Goal: Download file/media

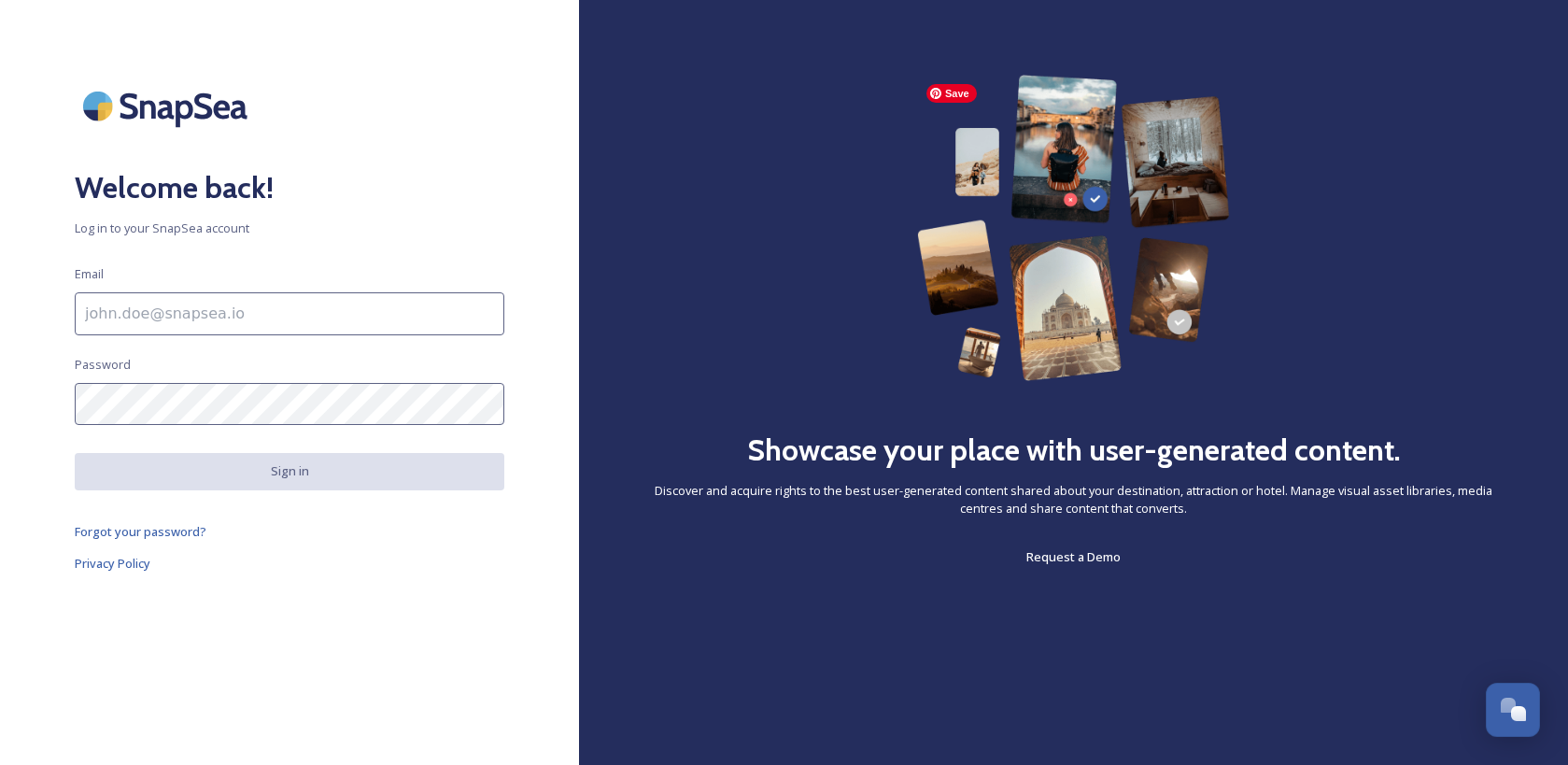
type input "[EMAIL_ADDRESS][DOMAIN_NAME]"
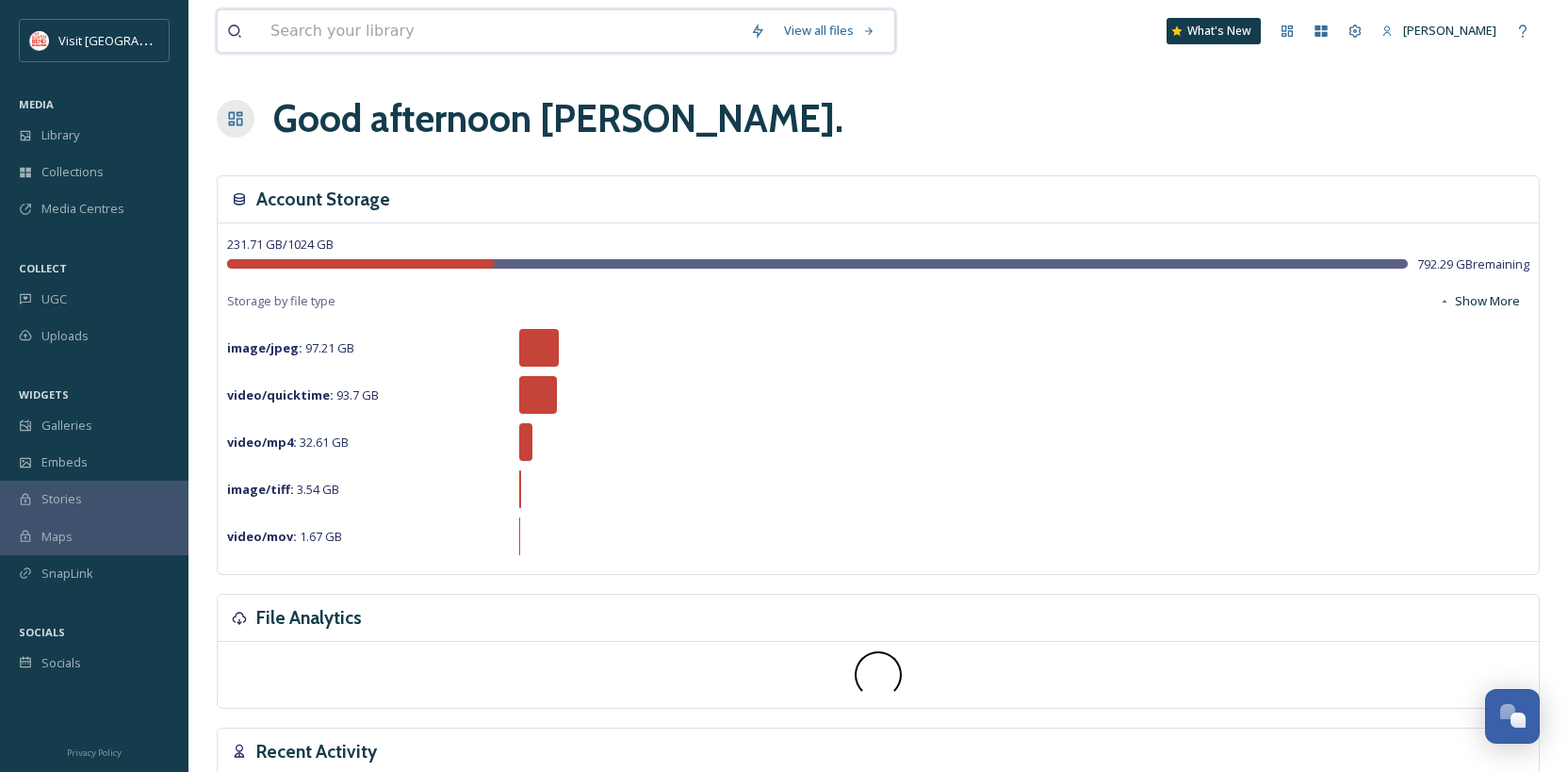
click at [415, 25] on input at bounding box center [500, 31] width 480 height 41
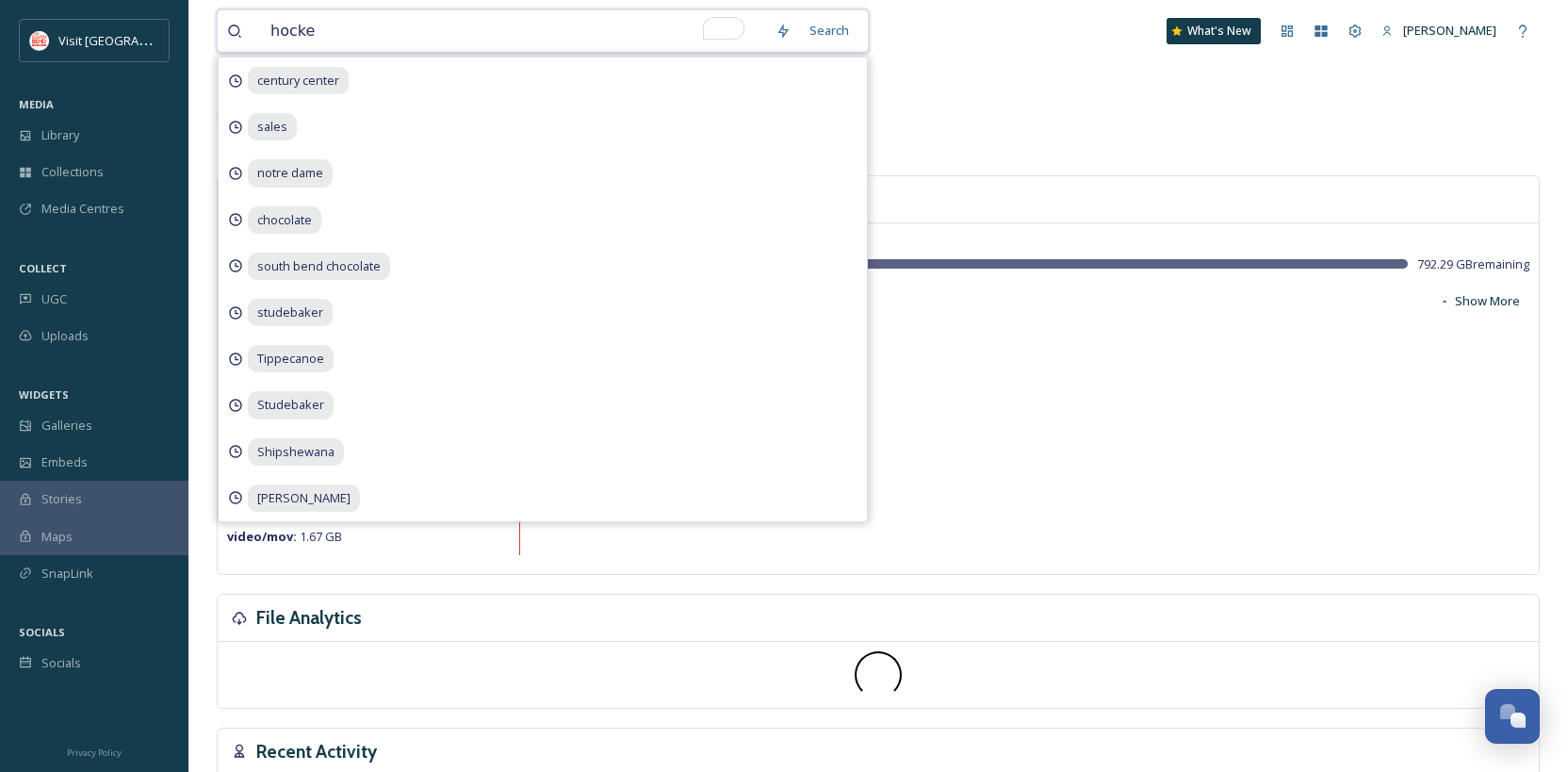
type input "hockey"
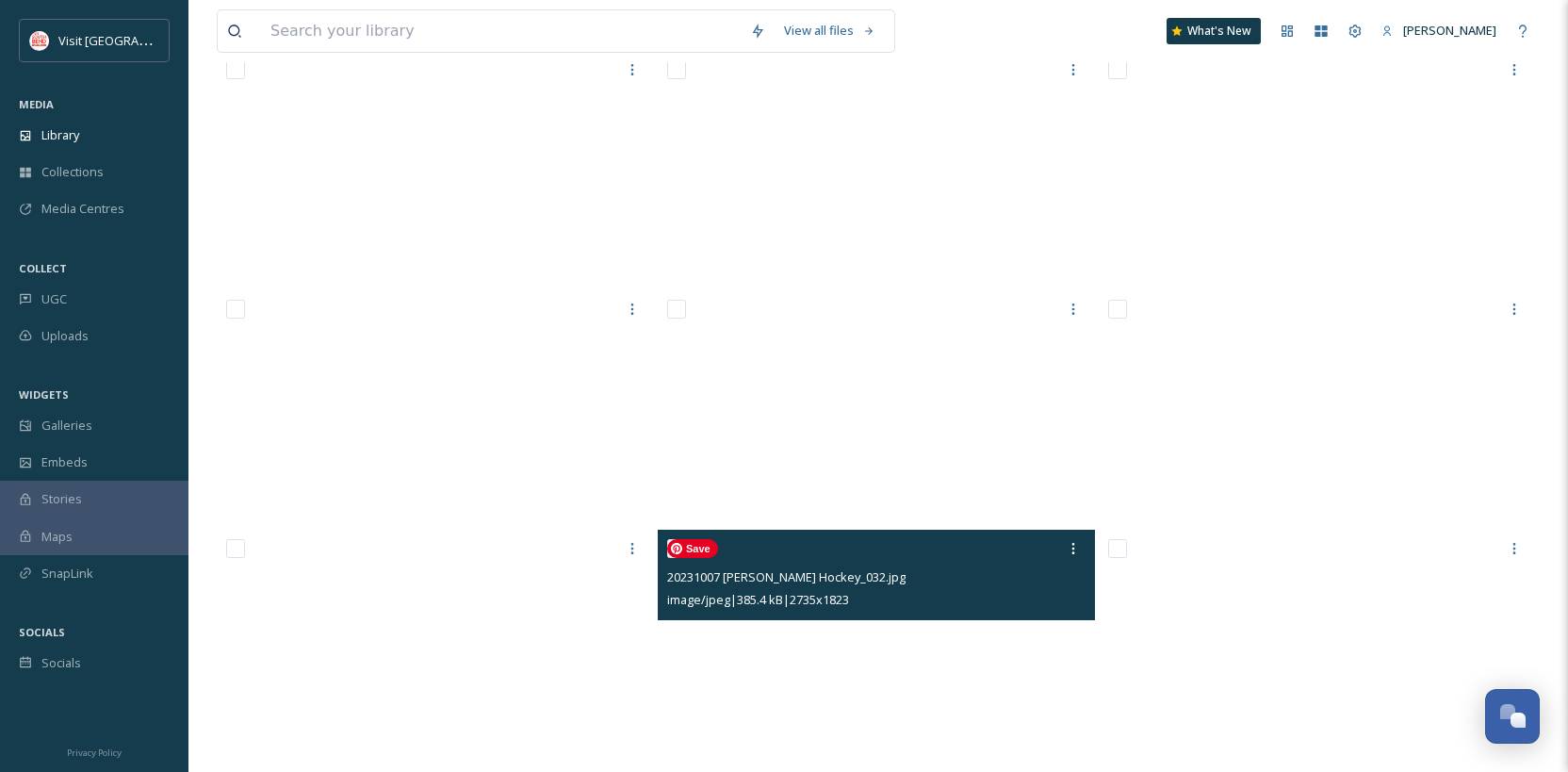
scroll to position [13538, 0]
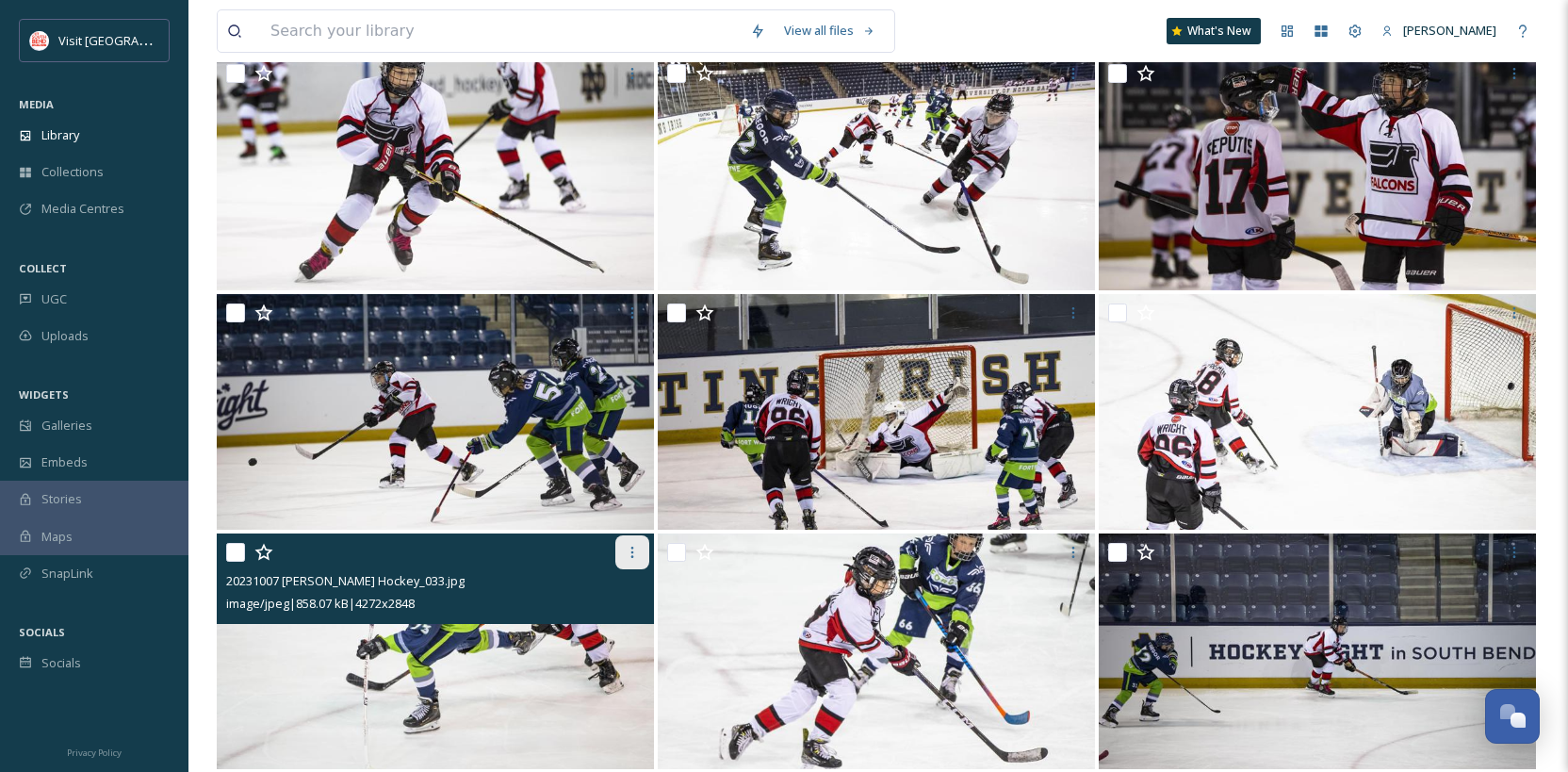
click at [627, 551] on icon at bounding box center [632, 551] width 15 height 15
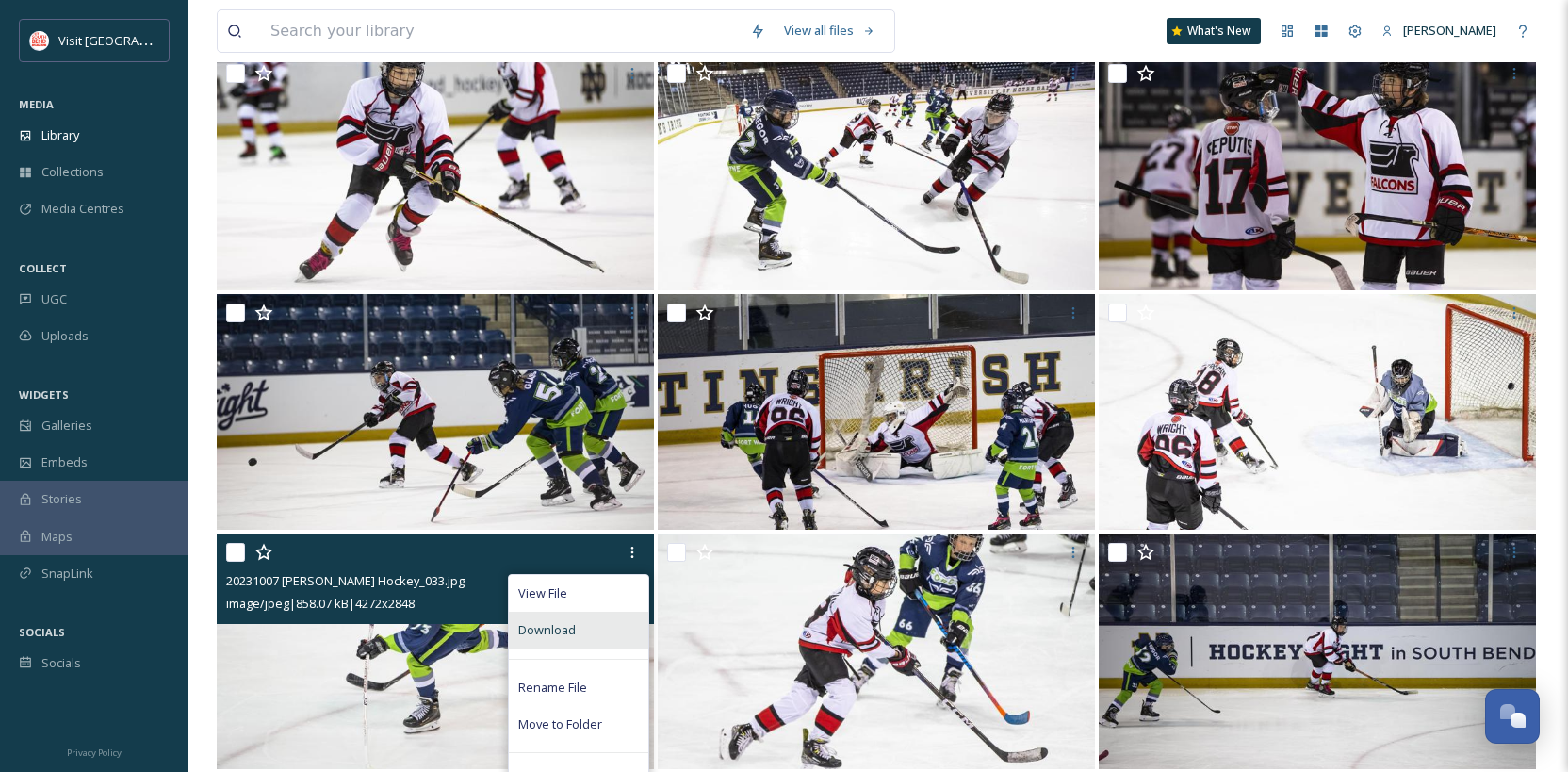
click at [589, 630] on div "Download" at bounding box center [579, 629] width 139 height 36
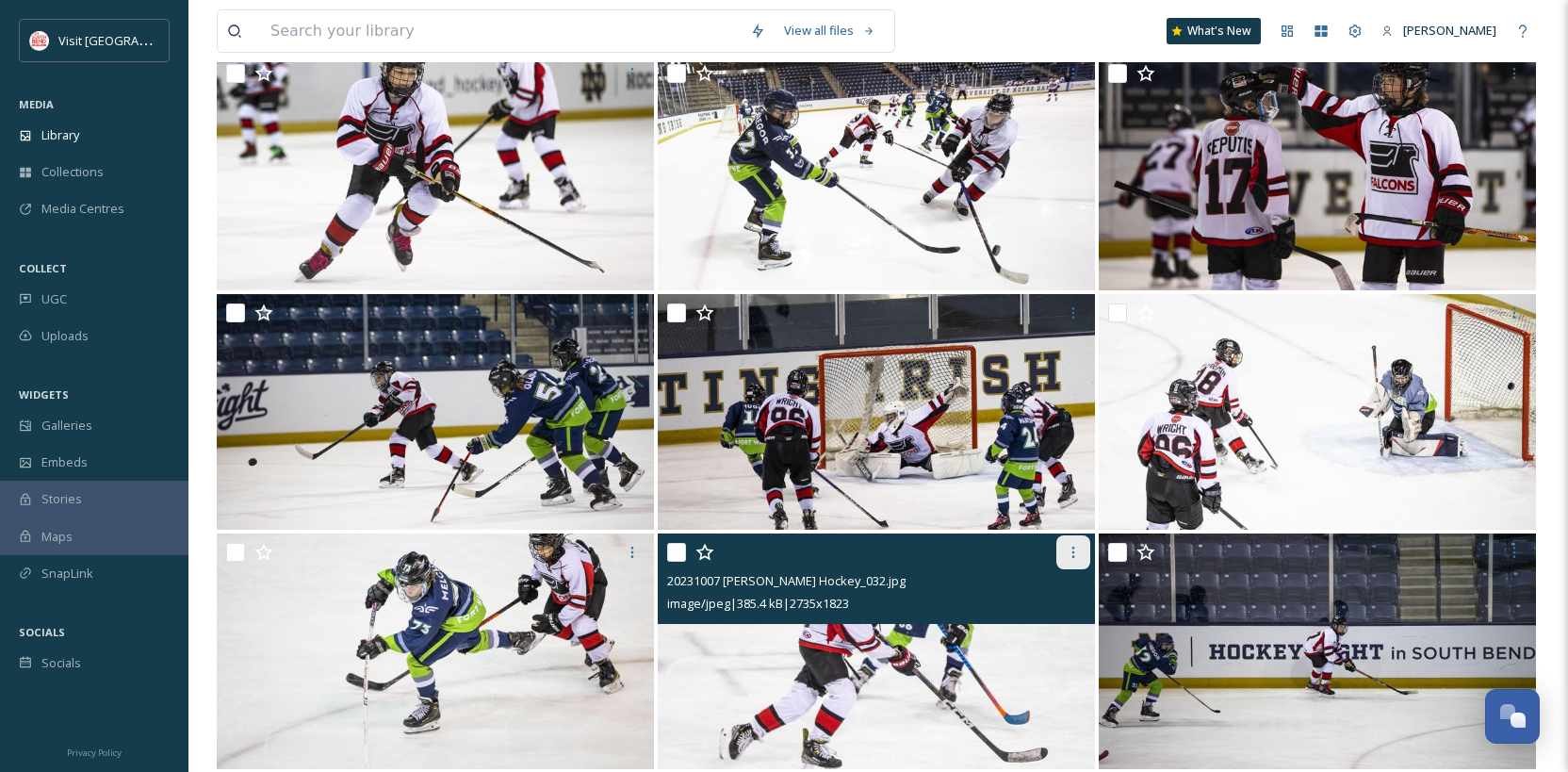
click at [1072, 557] on icon at bounding box center [1072, 551] width 15 height 15
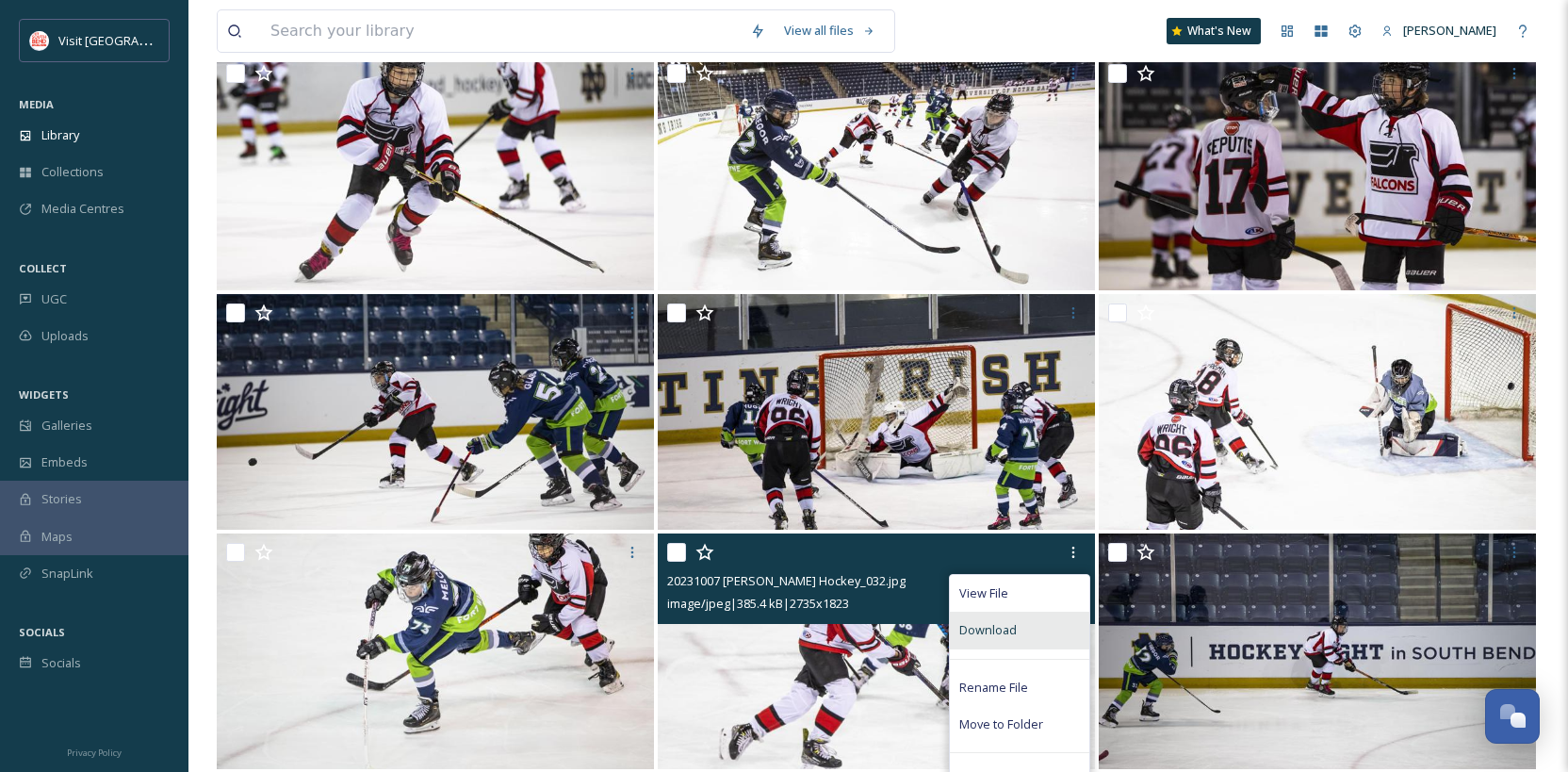
click at [1017, 632] on div "Download" at bounding box center [1019, 629] width 139 height 36
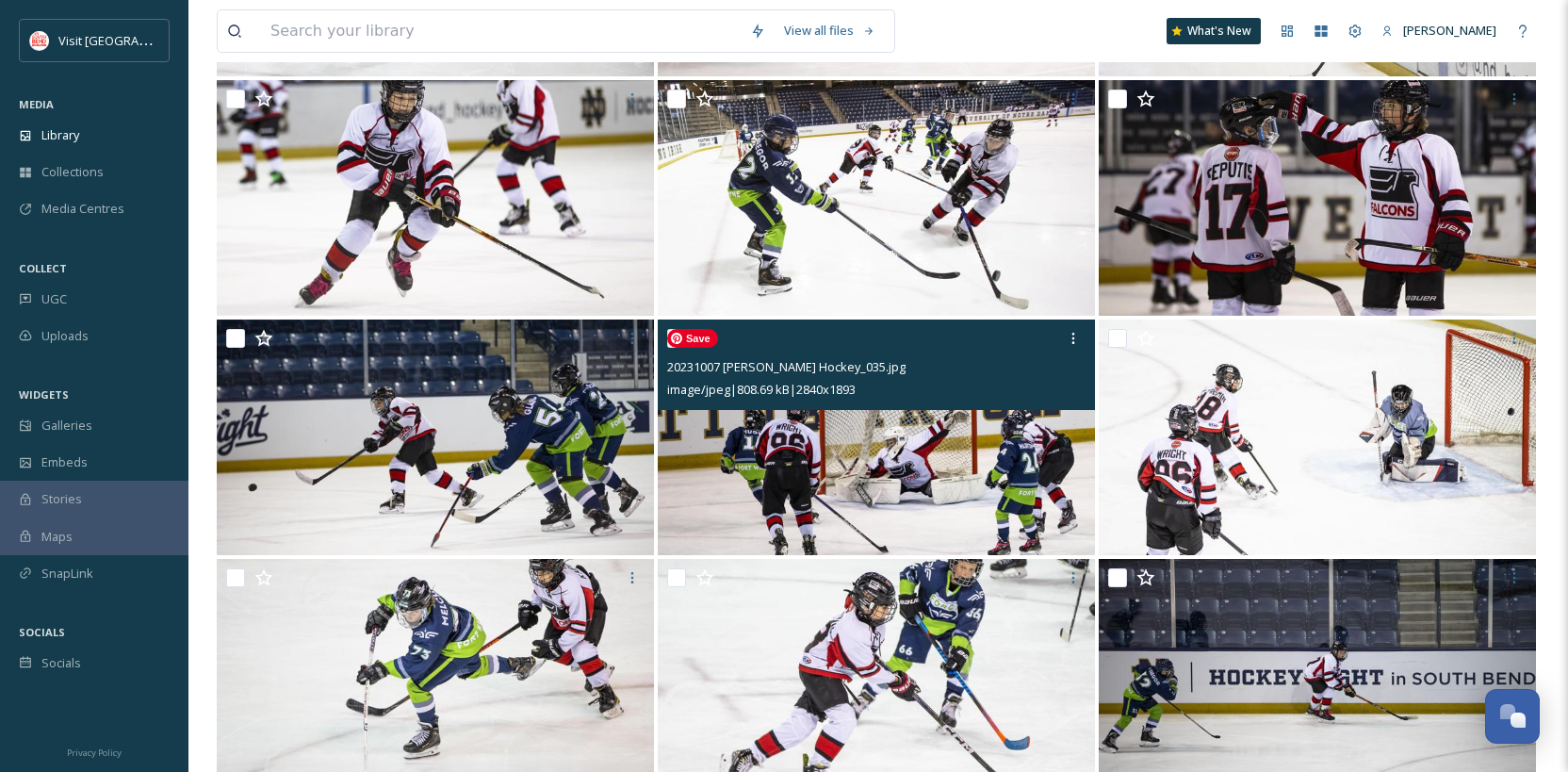
scroll to position [13509, 0]
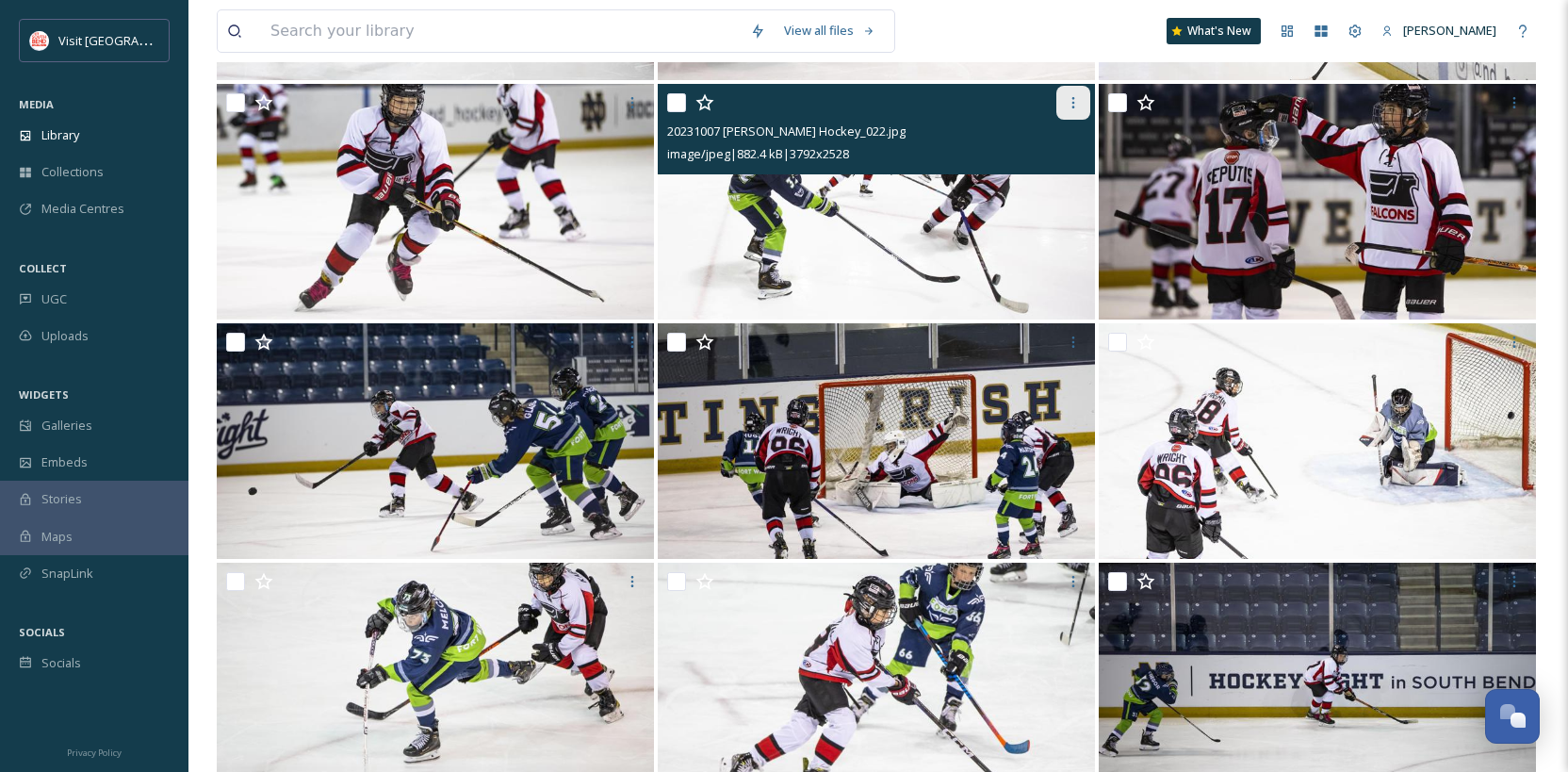
click at [1075, 102] on icon at bounding box center [1072, 102] width 15 height 15
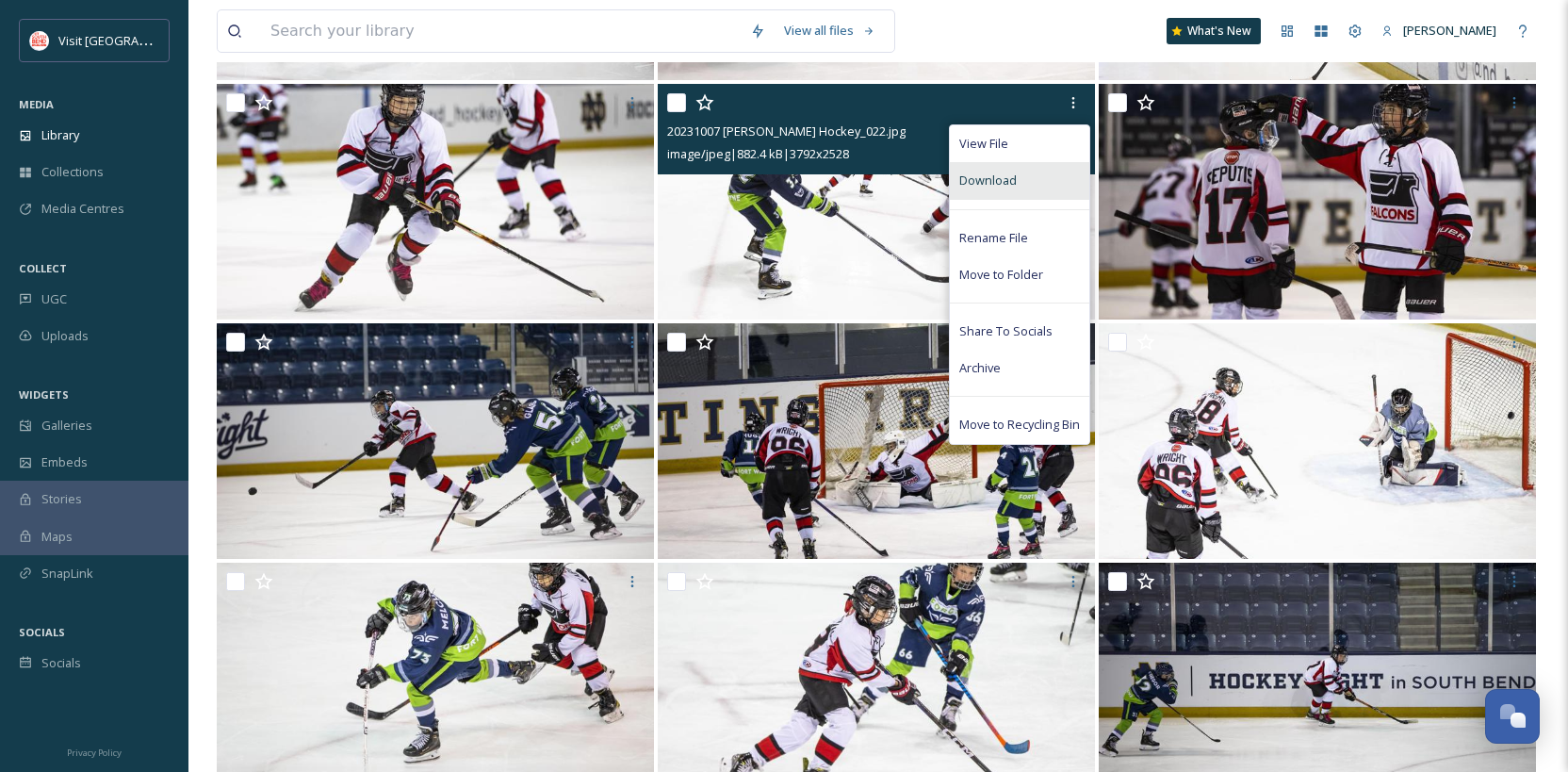
click at [1043, 179] on div "Download" at bounding box center [1019, 180] width 139 height 36
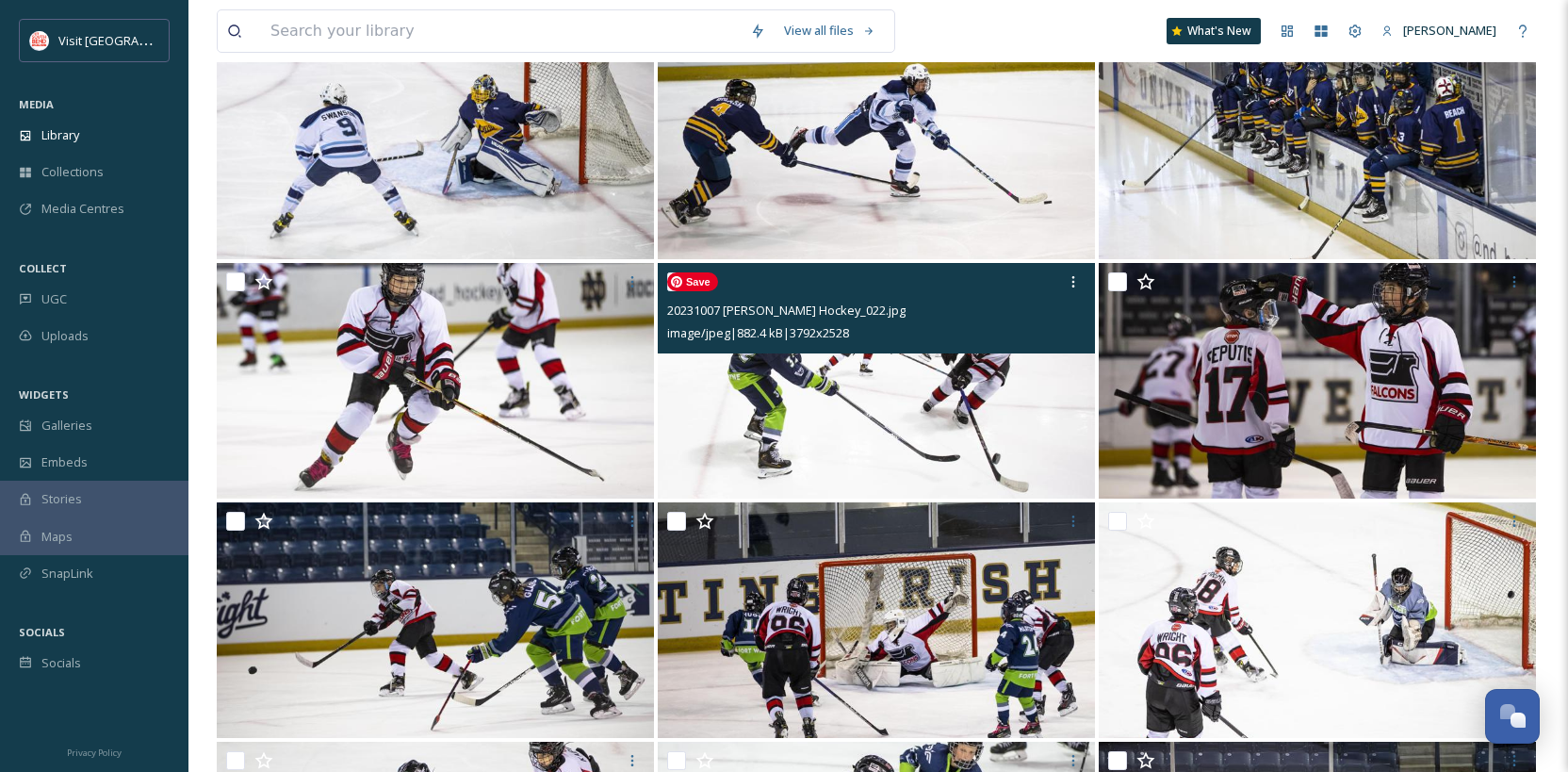
scroll to position [13158, 0]
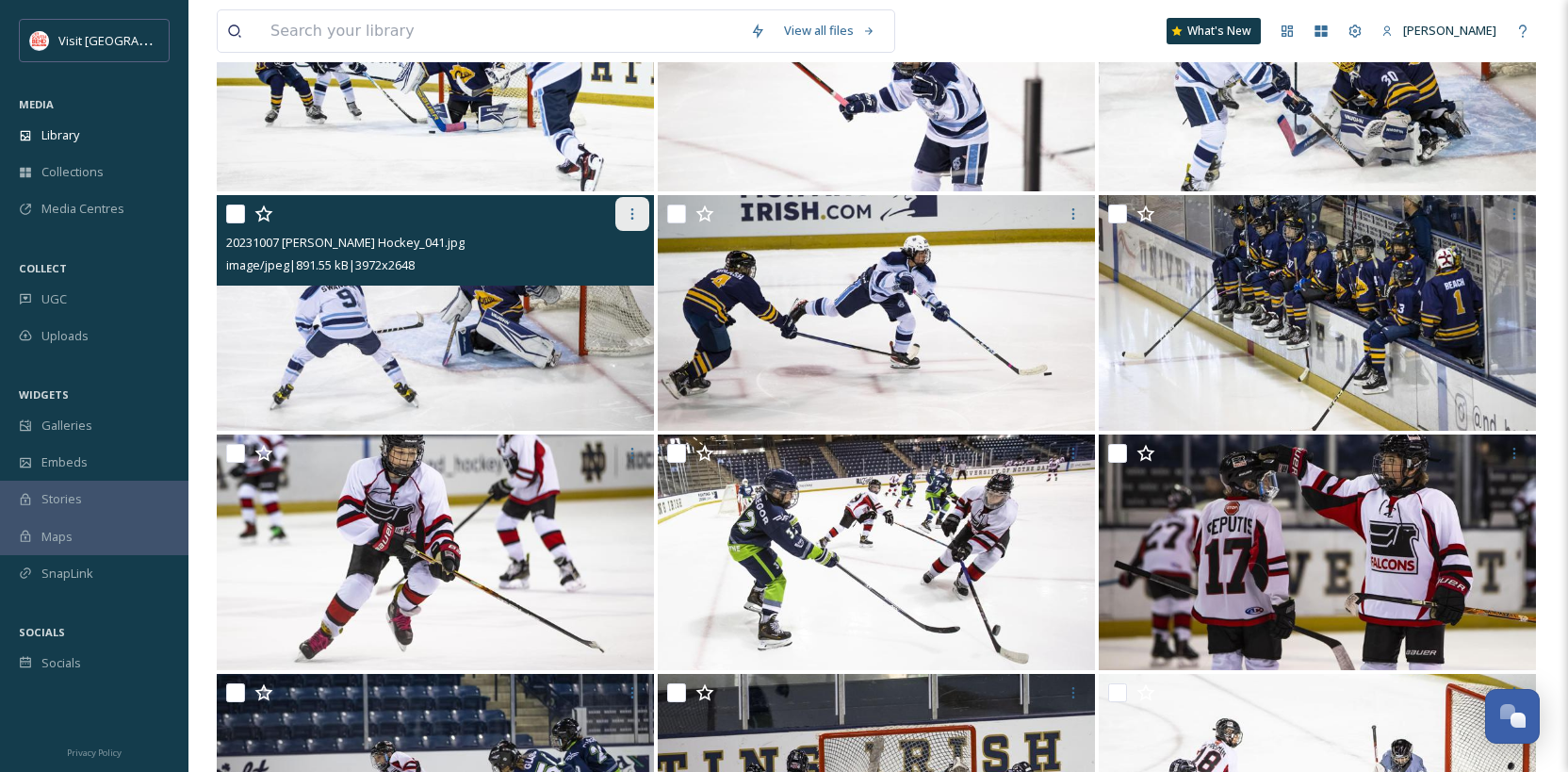
click at [632, 221] on icon at bounding box center [632, 213] width 15 height 15
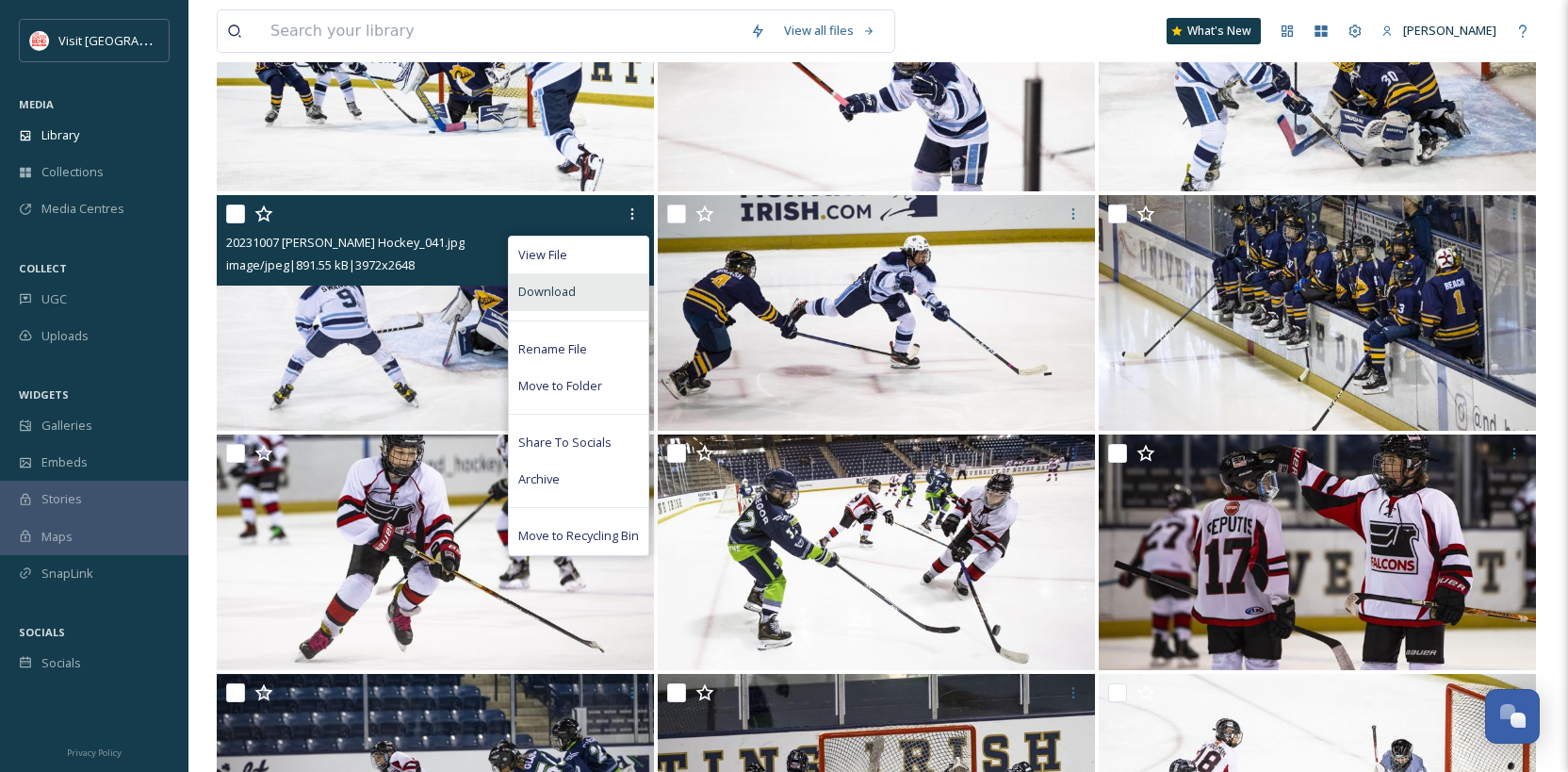
click at [607, 289] on div "Download" at bounding box center [579, 291] width 139 height 36
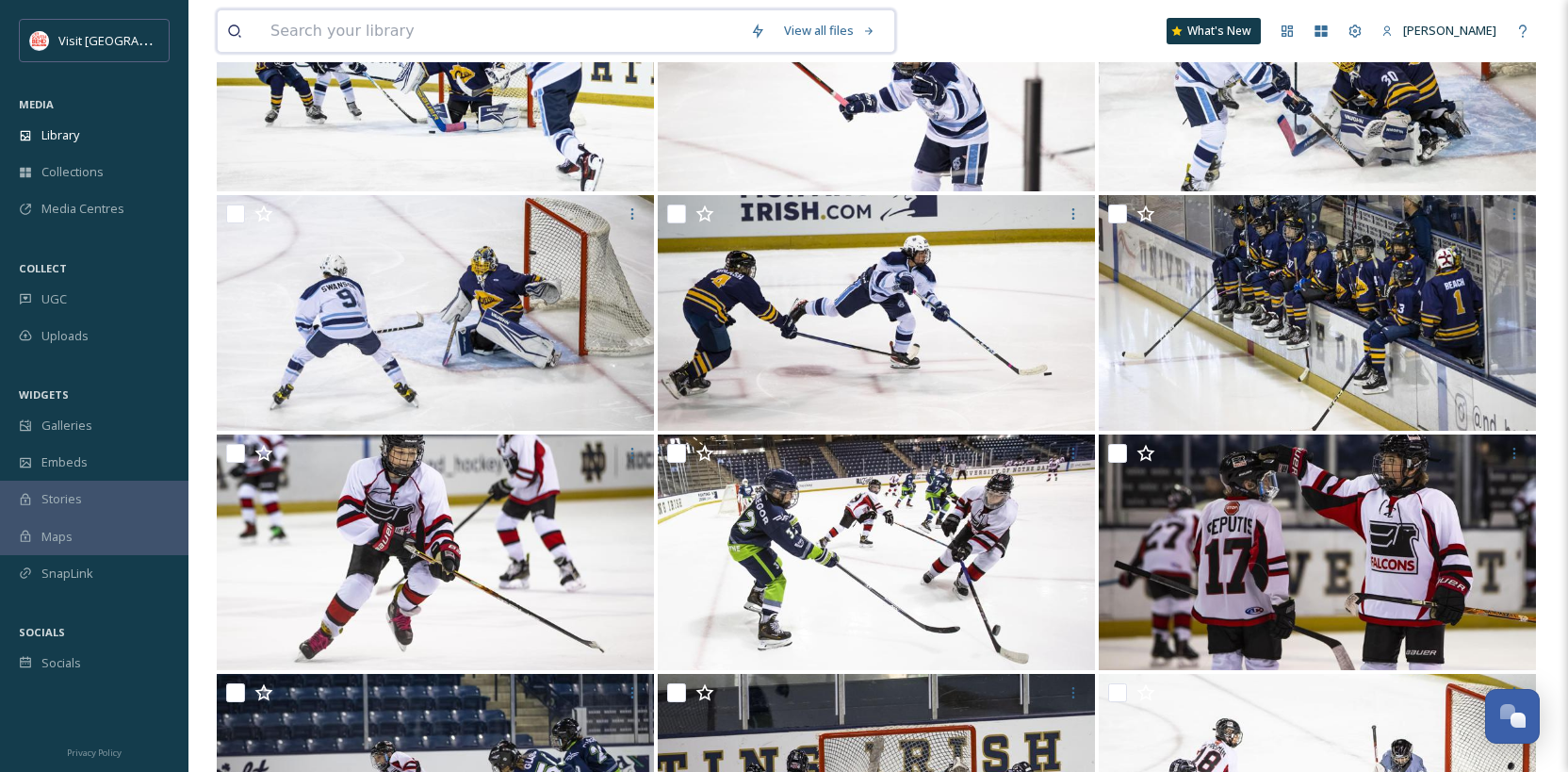
click at [523, 26] on input at bounding box center [500, 31] width 480 height 41
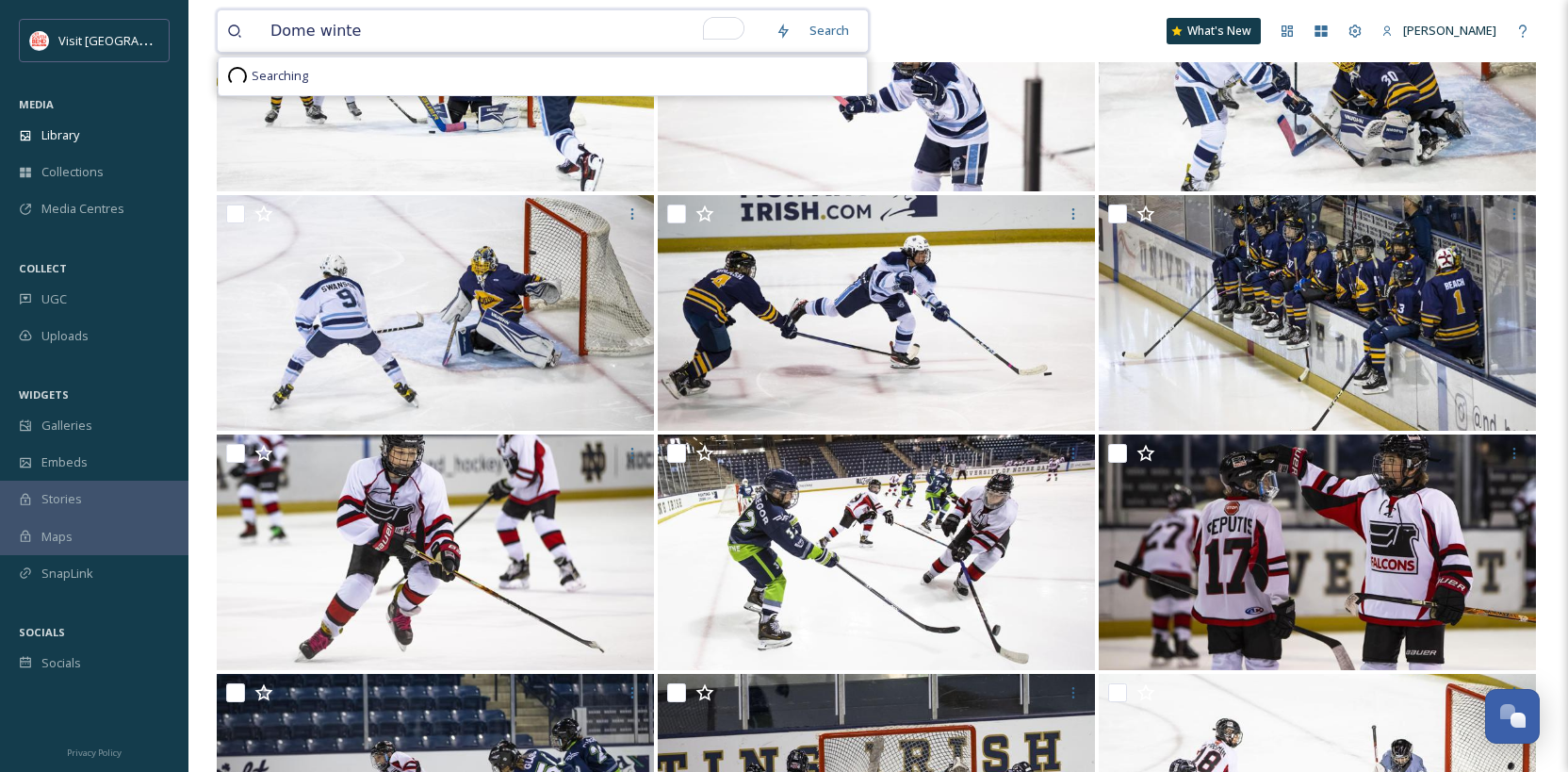
type input "Dome winter"
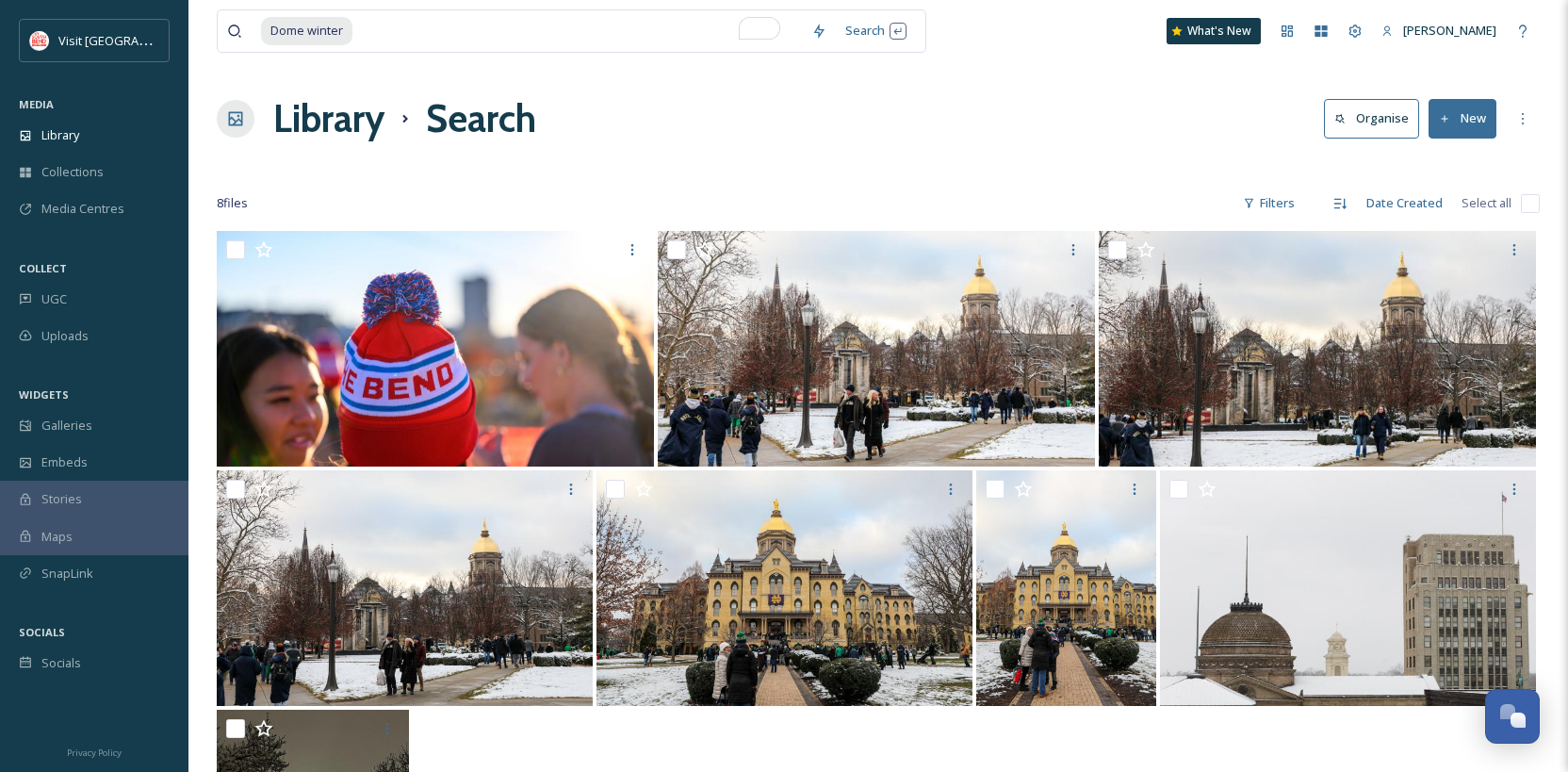
click at [1041, 134] on div "Library Search Organise New" at bounding box center [878, 119] width 1324 height 57
click at [318, 32] on span "Dome winter" at bounding box center [306, 30] width 91 height 27
drag, startPoint x: 306, startPoint y: 32, endPoint x: 399, endPoint y: 35, distance: 93.0
click at [399, 35] on div "Dome winter" at bounding box center [531, 31] width 541 height 41
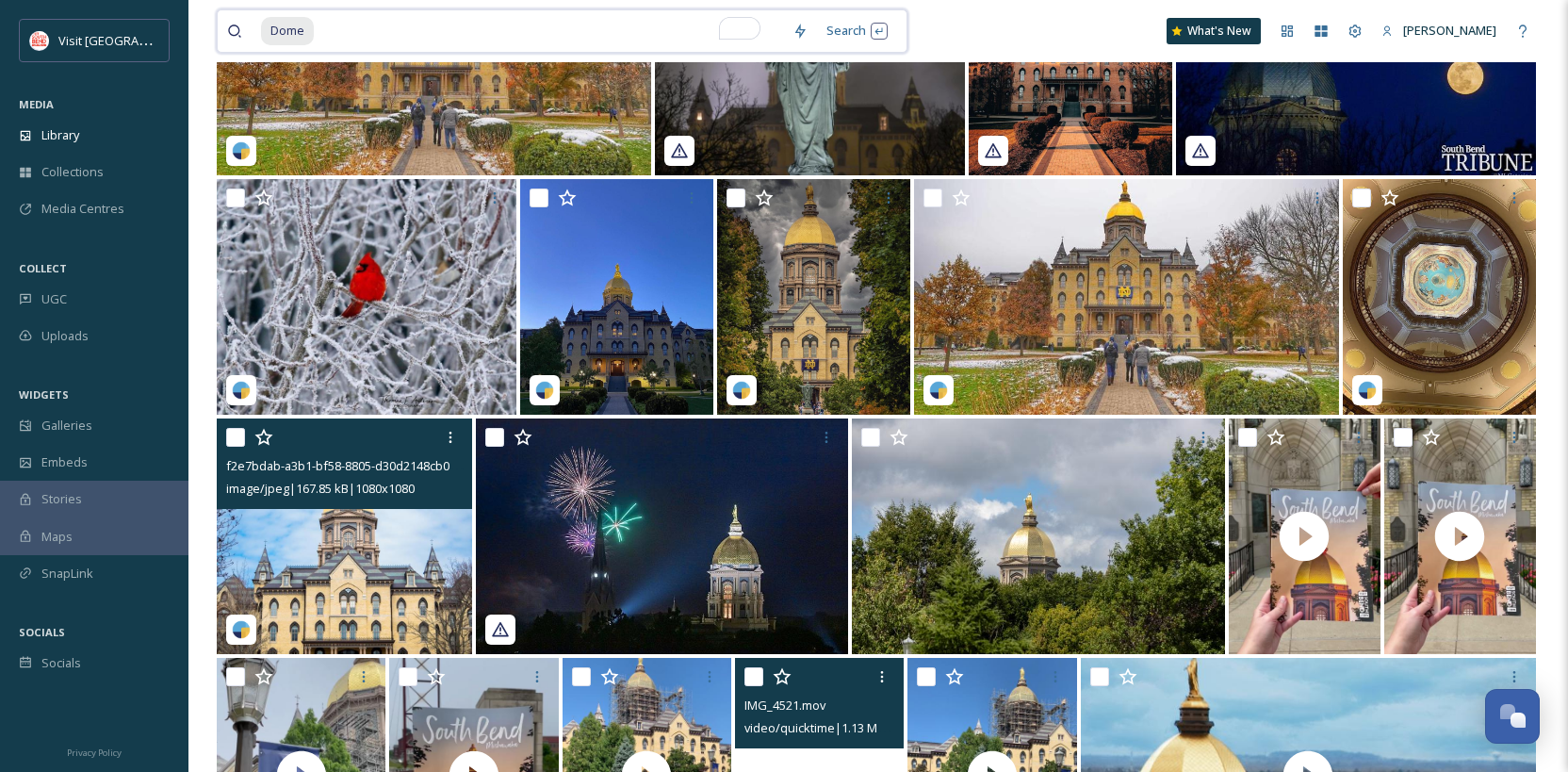
scroll to position [5035, 0]
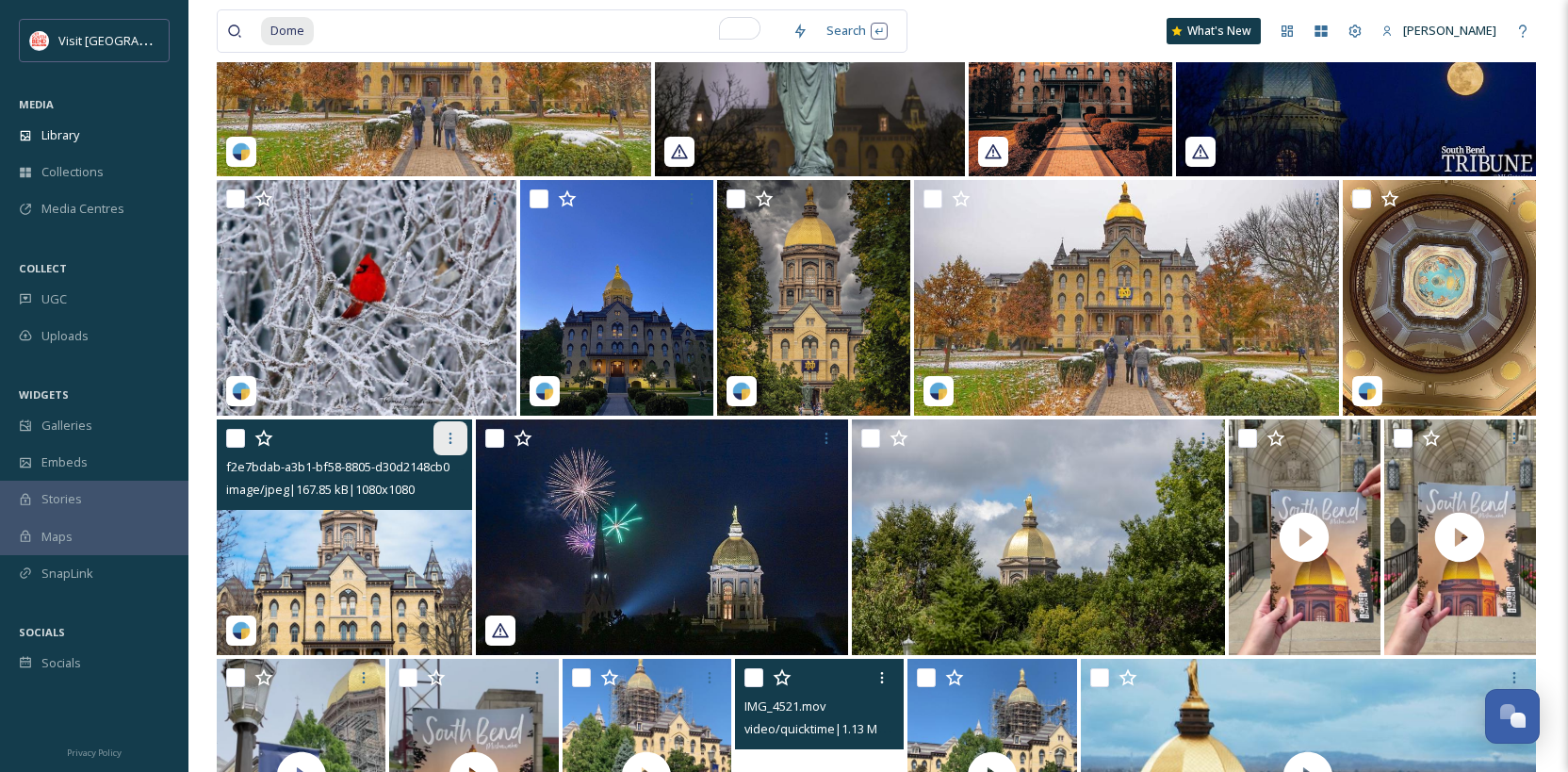
click at [451, 443] on icon at bounding box center [449, 437] width 15 height 15
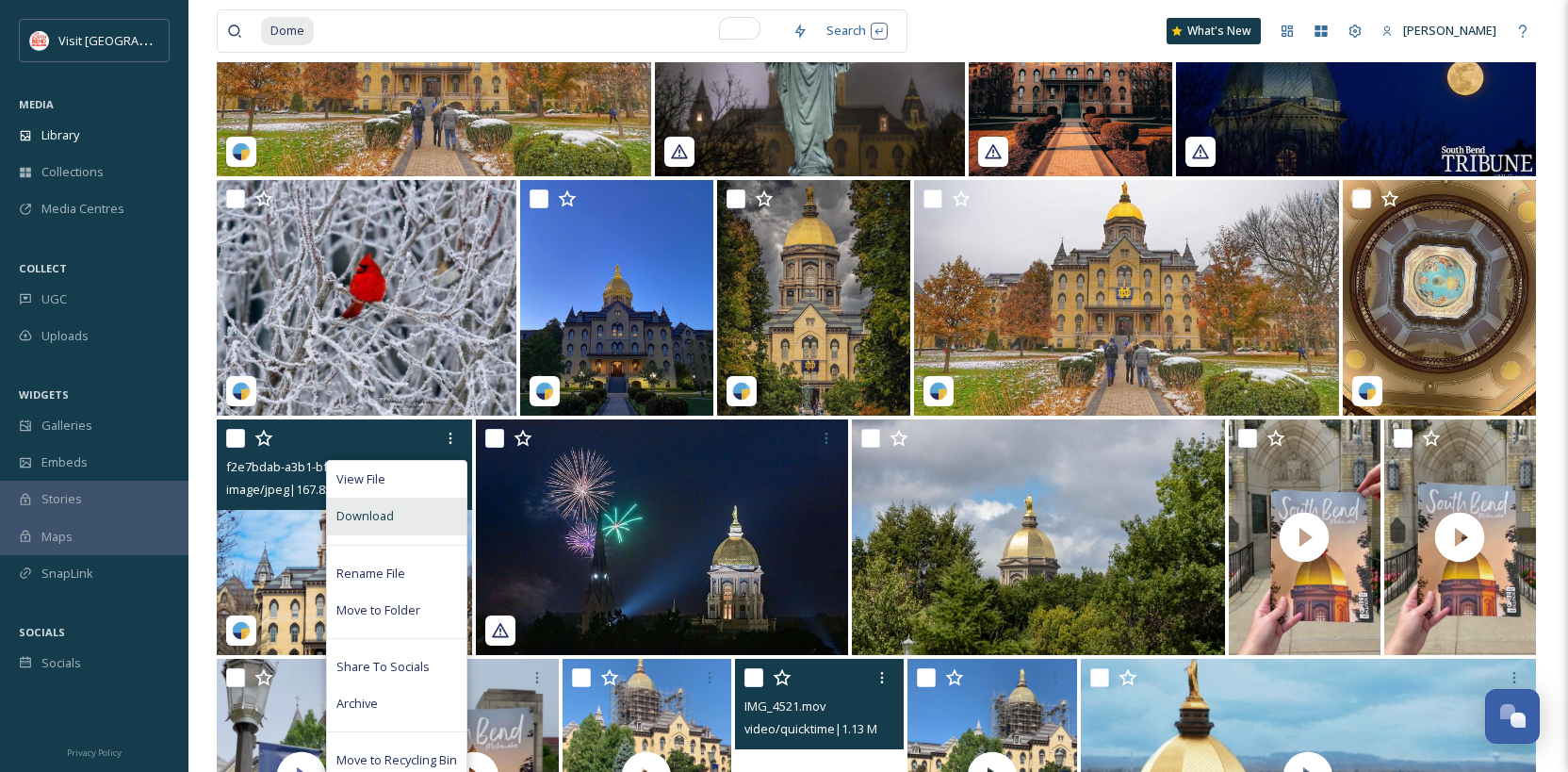
click at [411, 533] on div "Download" at bounding box center [396, 515] width 139 height 36
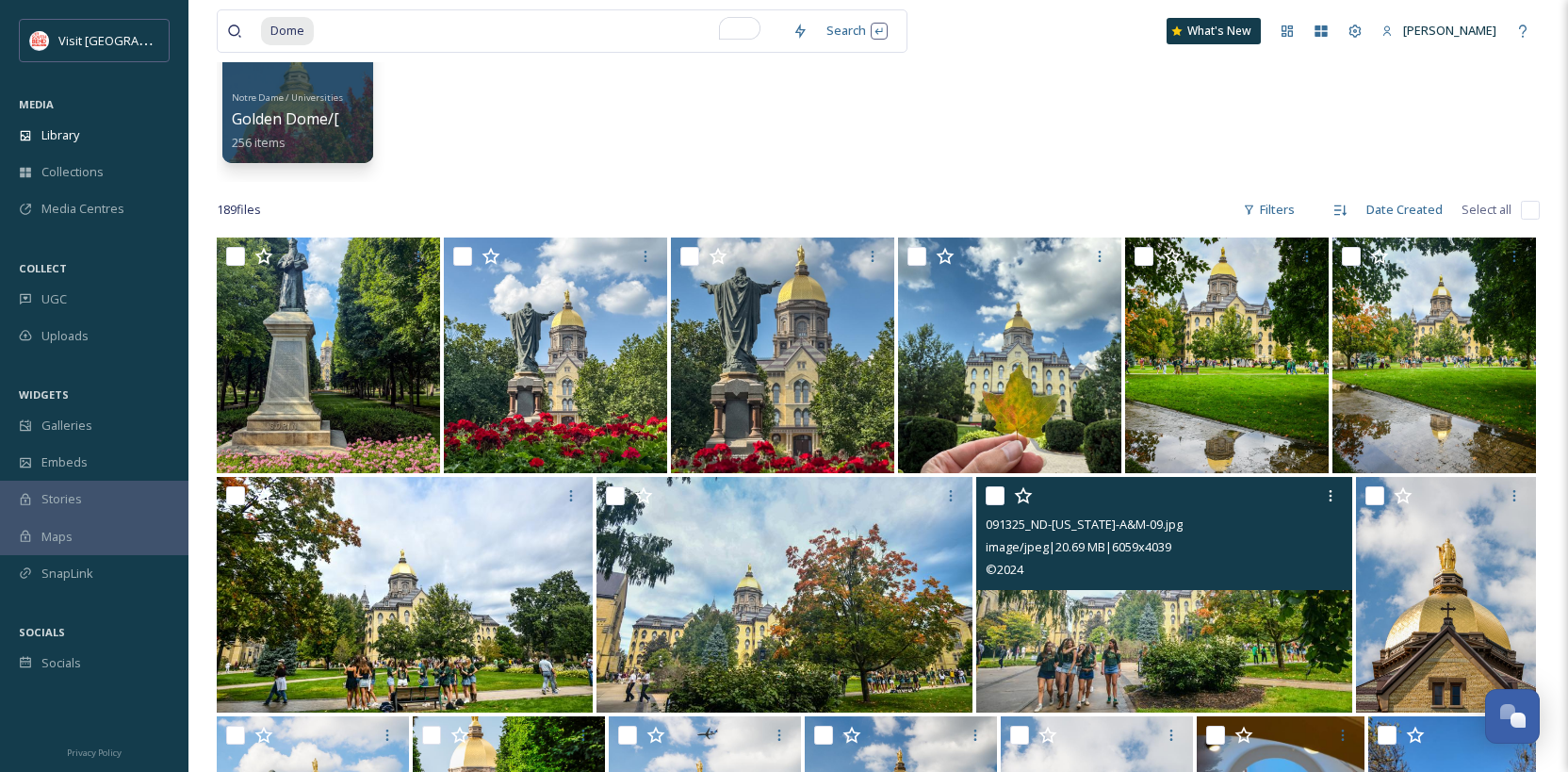
scroll to position [190, 0]
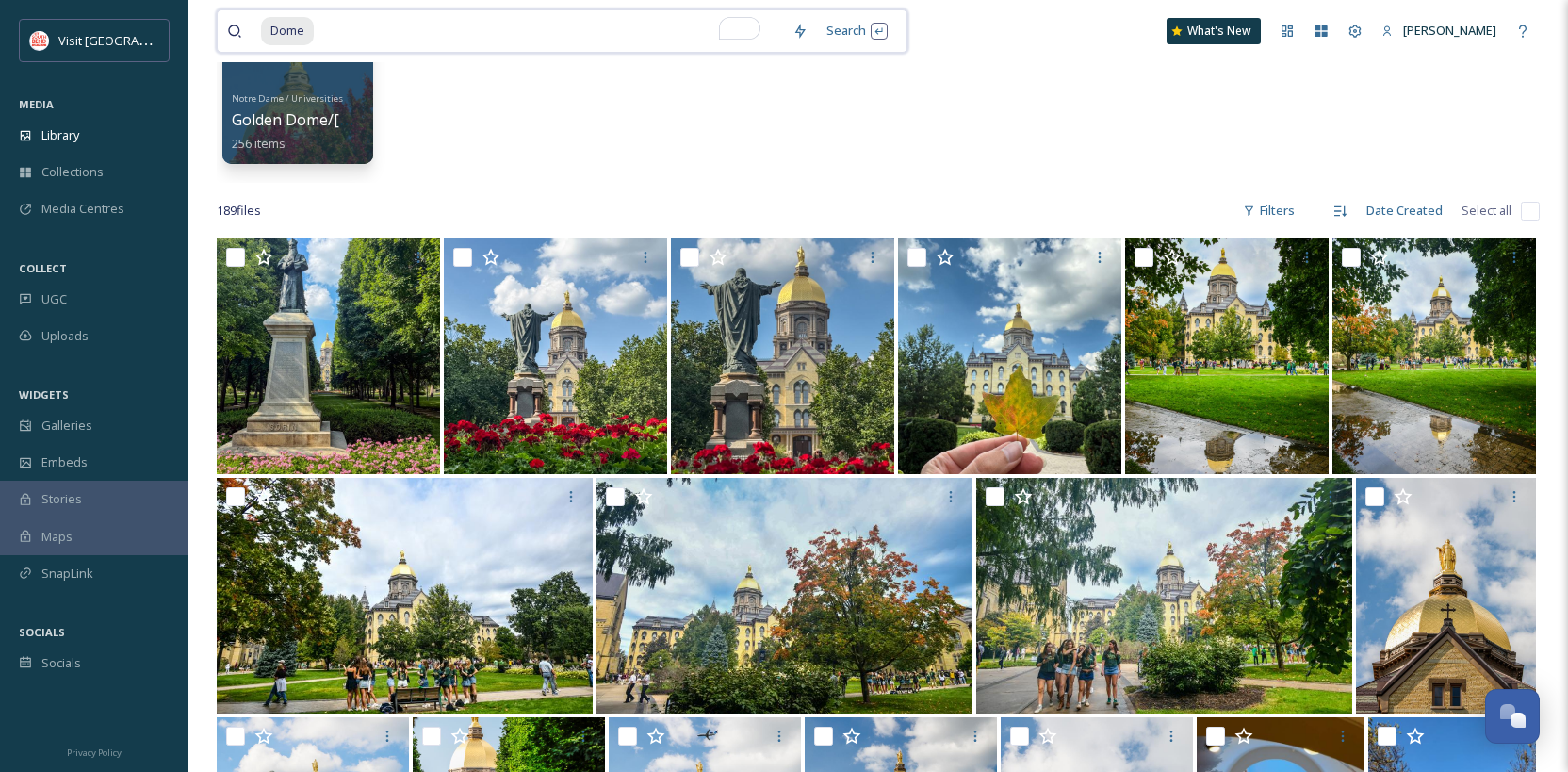
click at [304, 26] on span "Dome" at bounding box center [287, 30] width 53 height 27
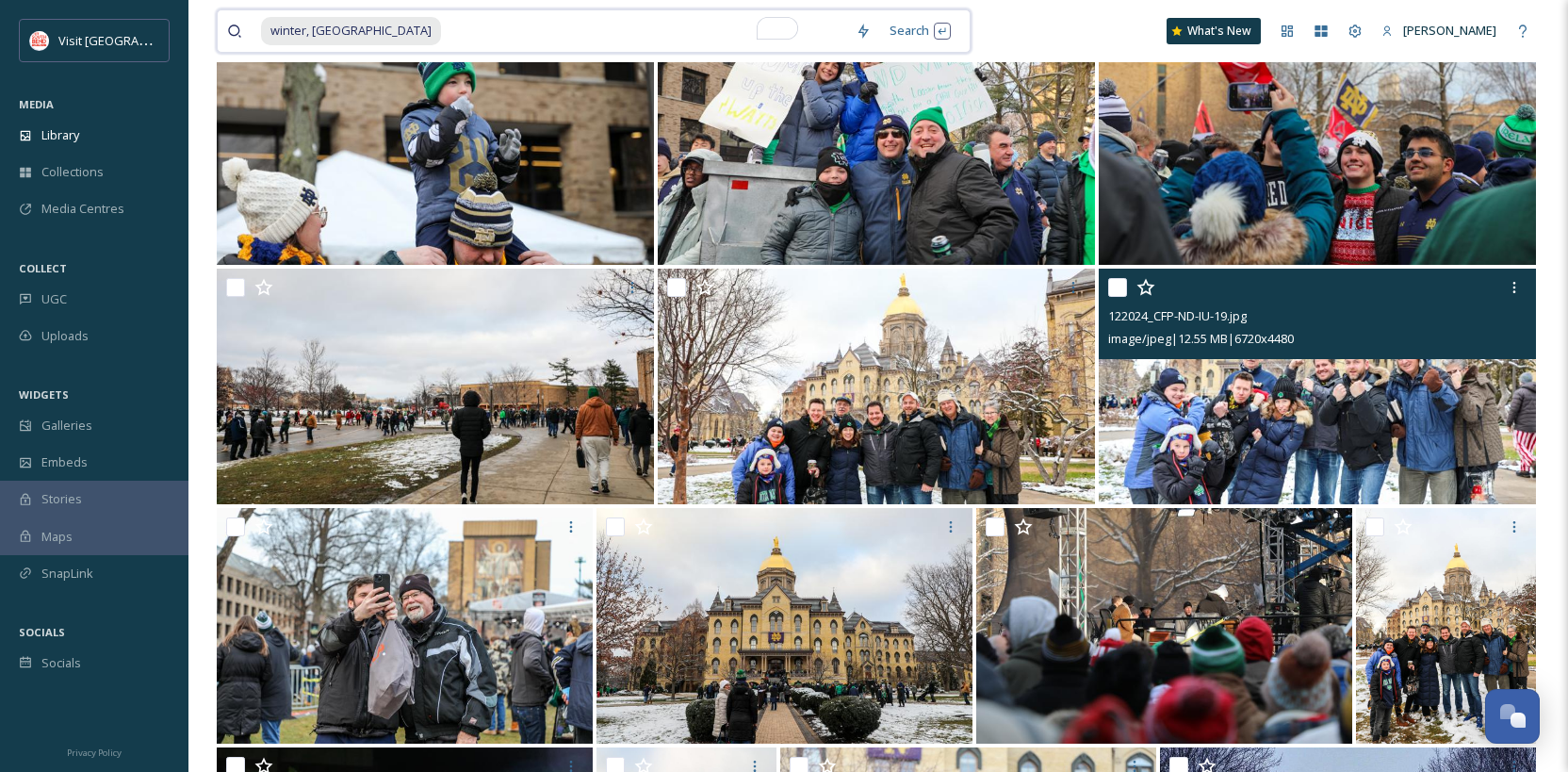
scroll to position [1311, 0]
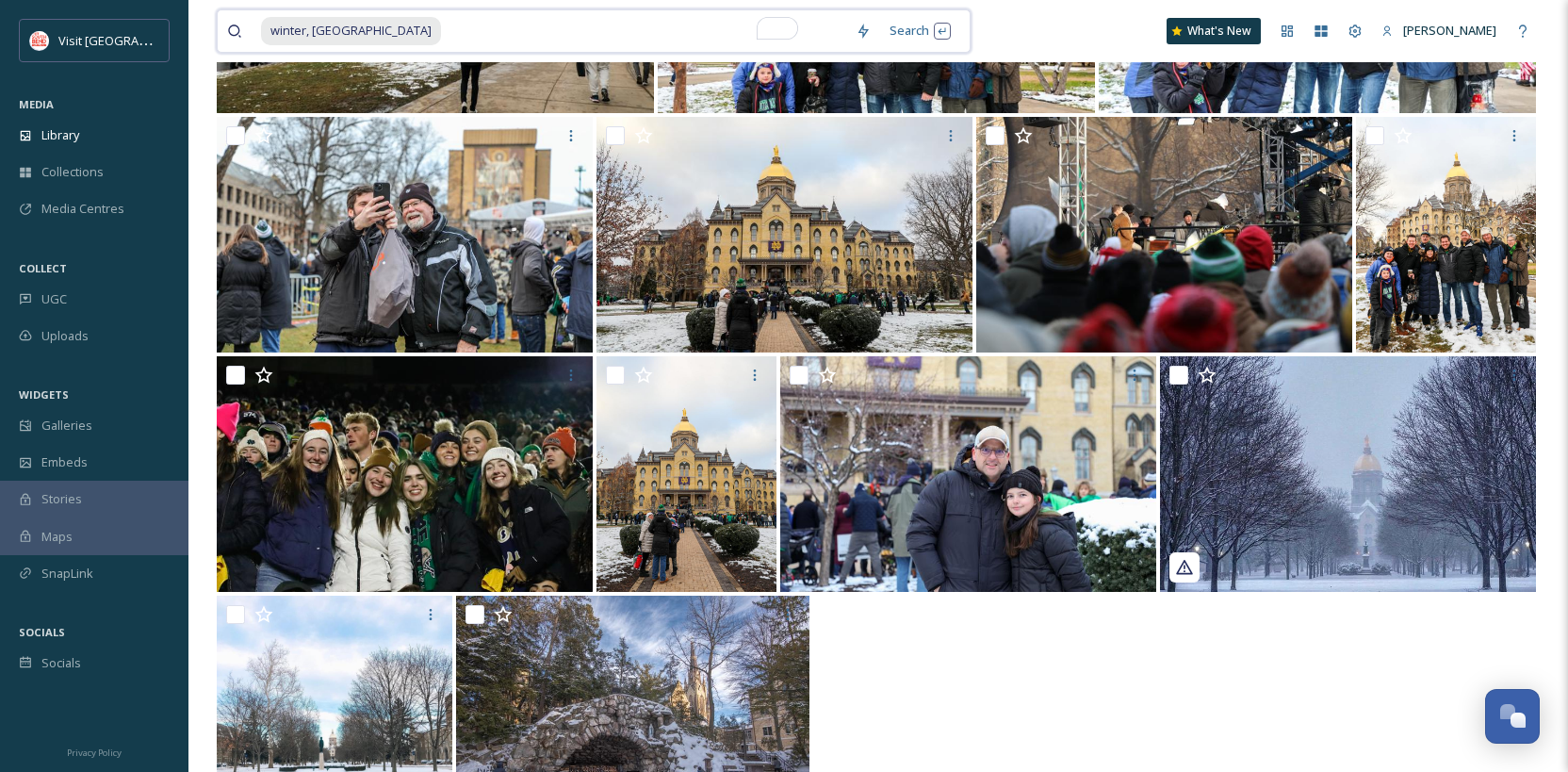
click at [340, 31] on span "winter, [GEOGRAPHIC_DATA]" at bounding box center [350, 30] width 180 height 27
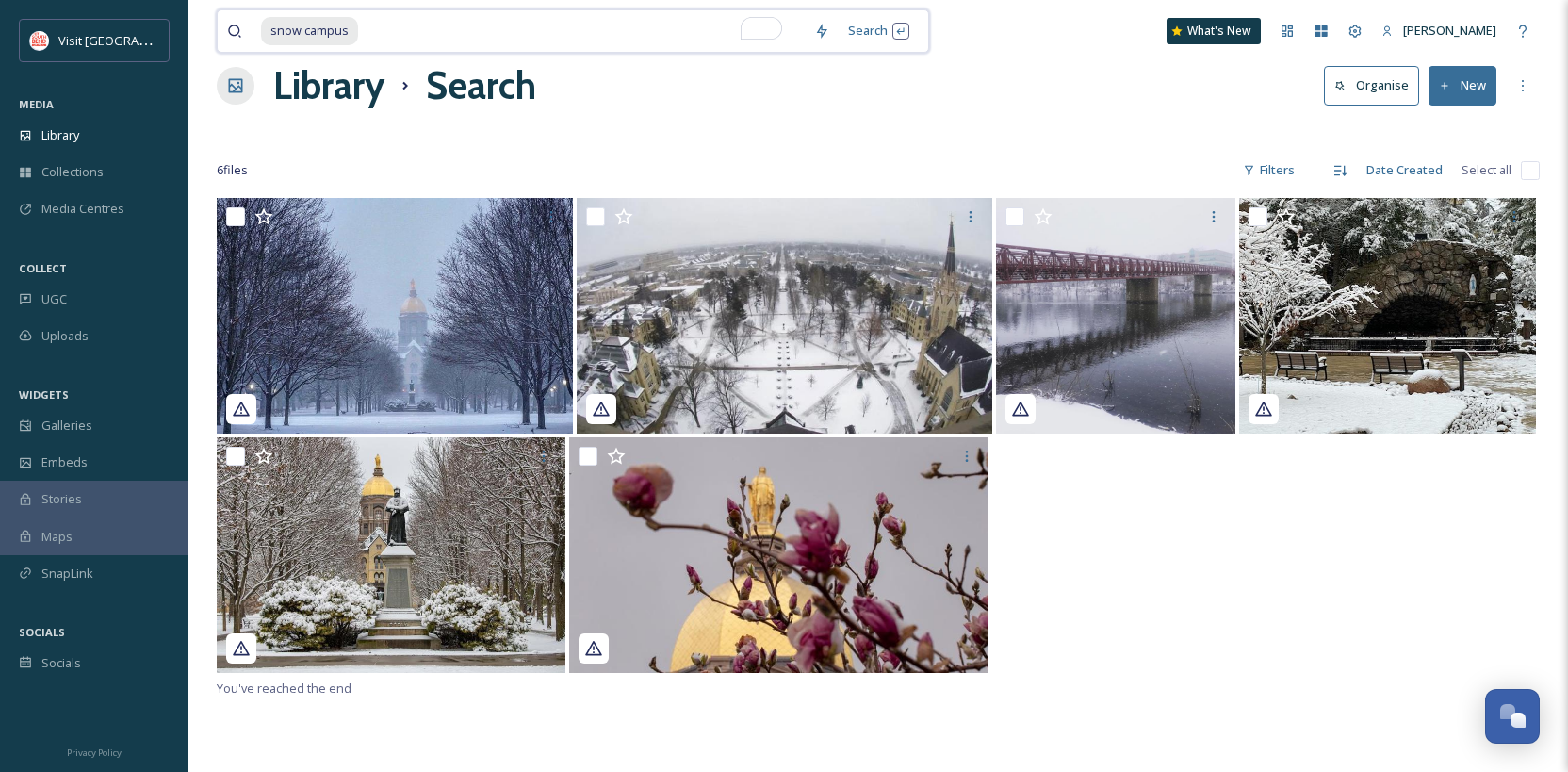
scroll to position [34, 0]
